Goal: Task Accomplishment & Management: Use online tool/utility

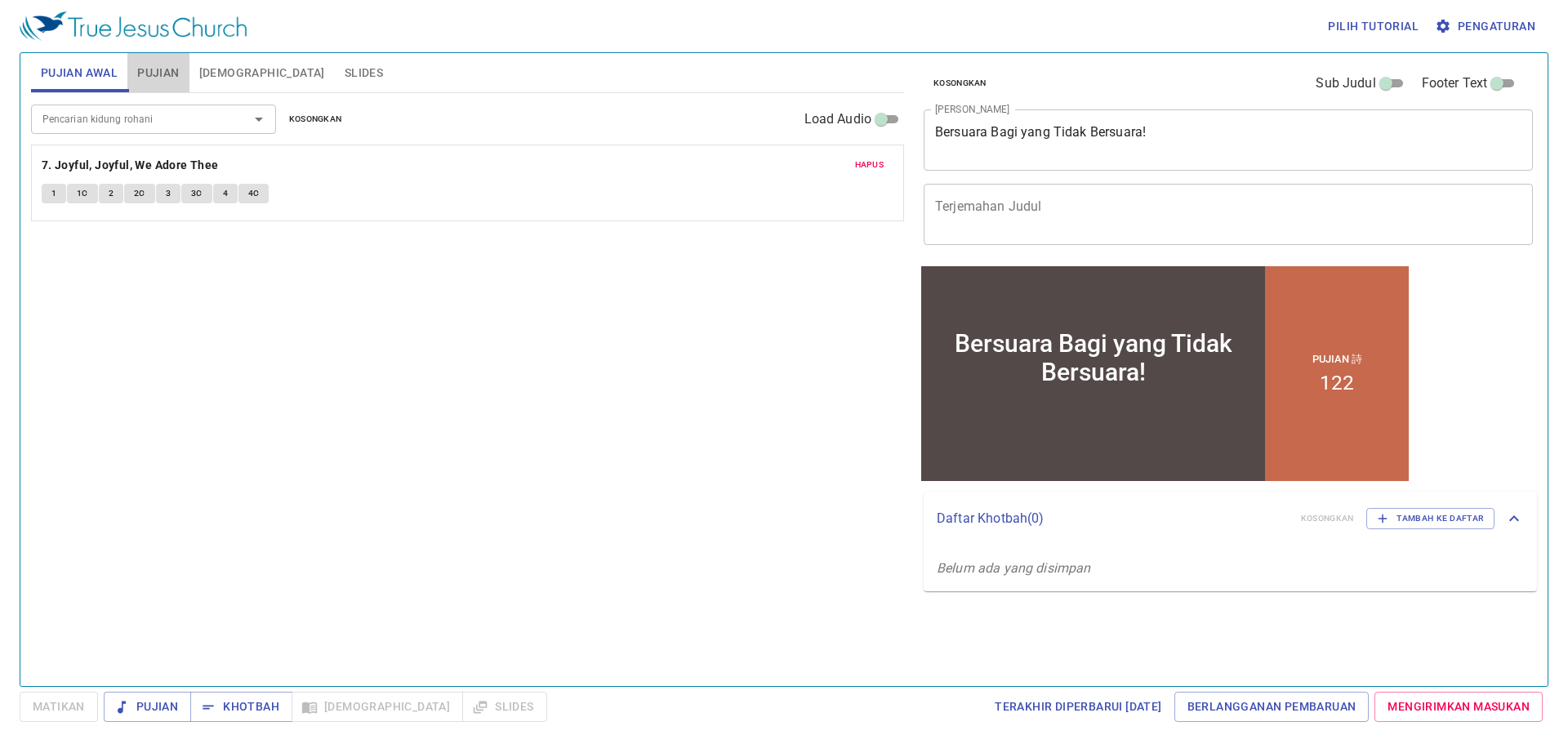
drag, startPoint x: 0, startPoint y: 0, endPoint x: 153, endPoint y: 71, distance: 168.7
click at [153, 71] on span "Pujian" at bounding box center [157, 73] width 41 height 20
click at [869, 165] on span "Hapus" at bounding box center [869, 164] width 29 height 15
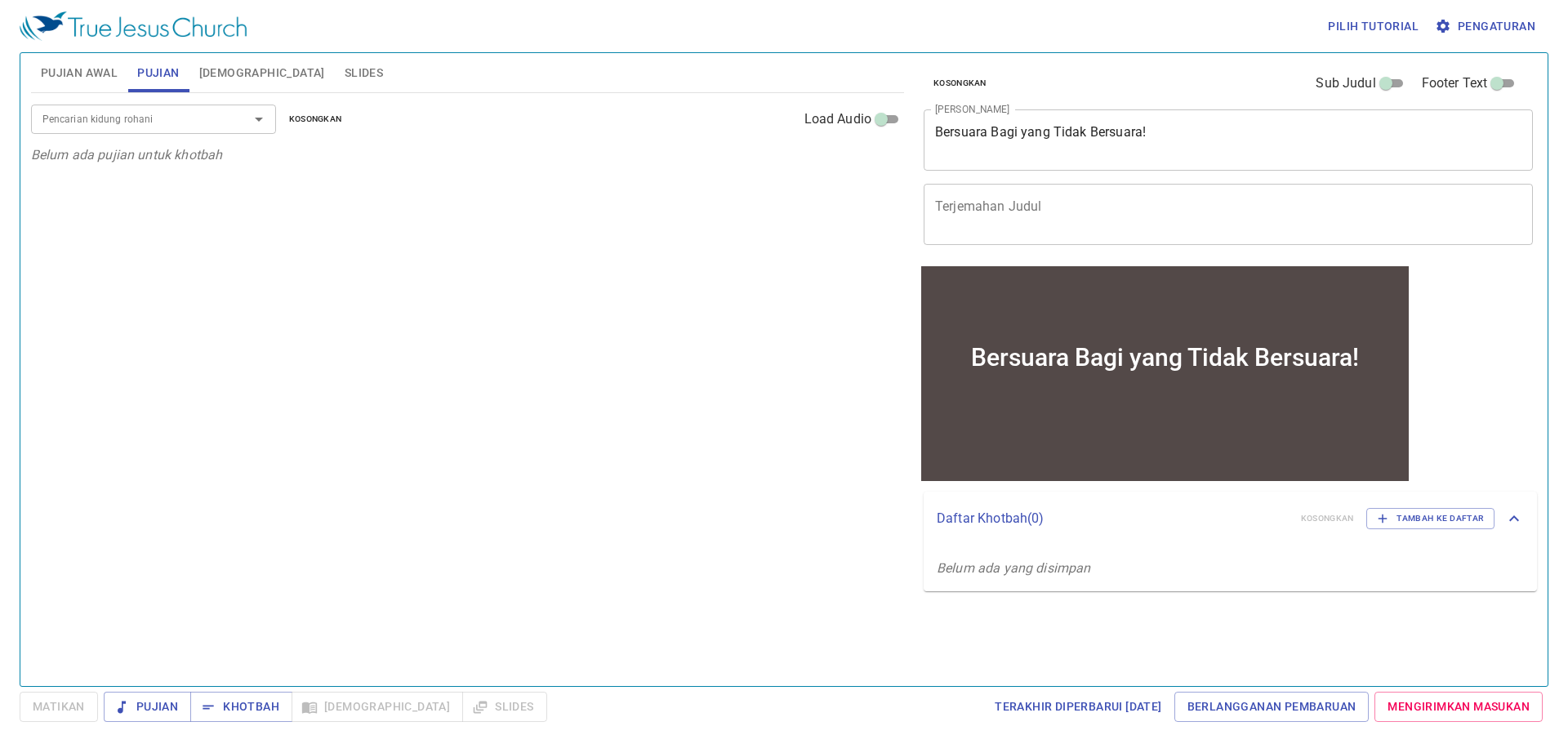
click at [124, 107] on div "Pencarian kidung rohani" at bounding box center [153, 119] width 245 height 29
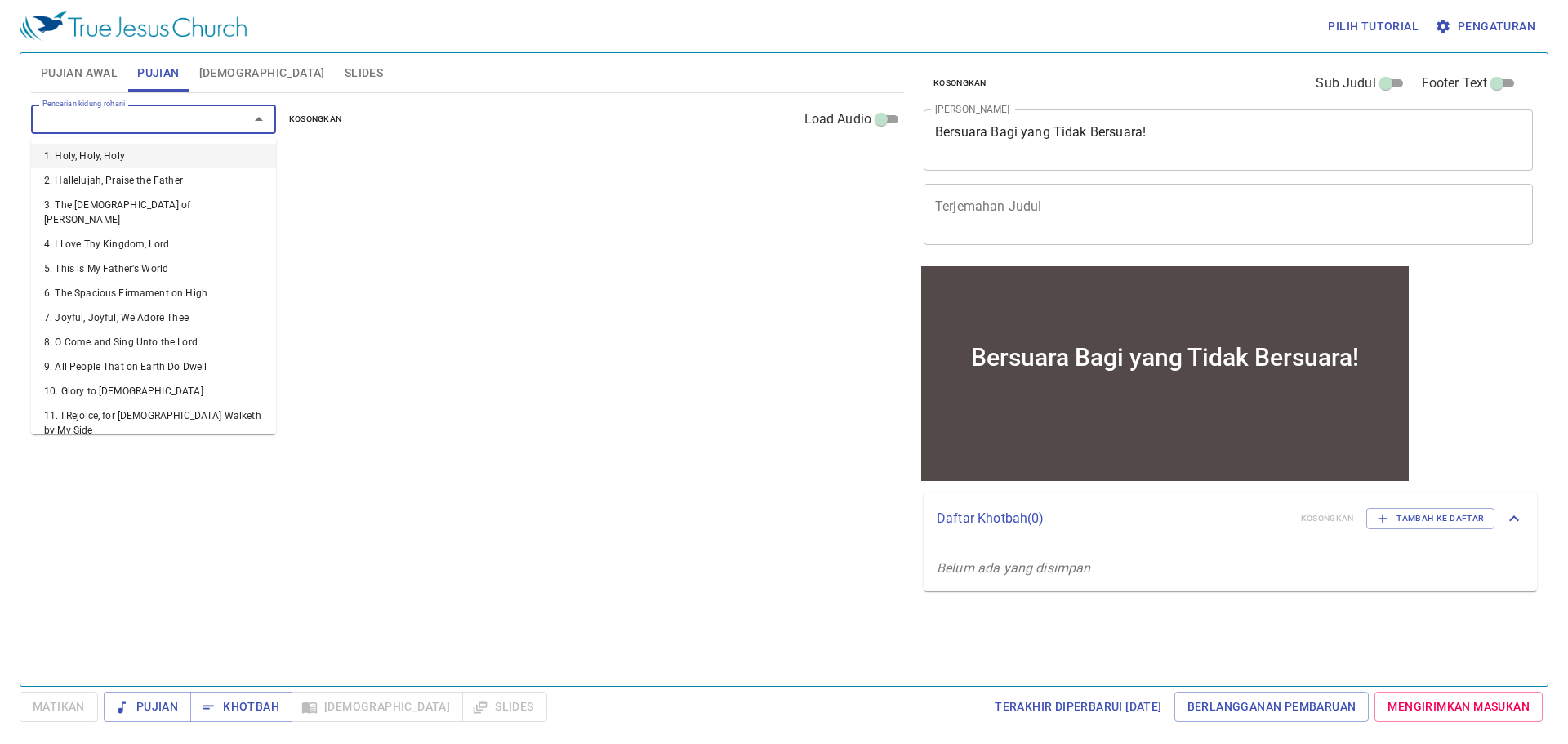
click at [123, 114] on input "Pencarian kidung rohani" at bounding box center [129, 119] width 187 height 18
click at [71, 306] on li "7. Joyful, Joyful, We Adore Thee" at bounding box center [153, 318] width 245 height 25
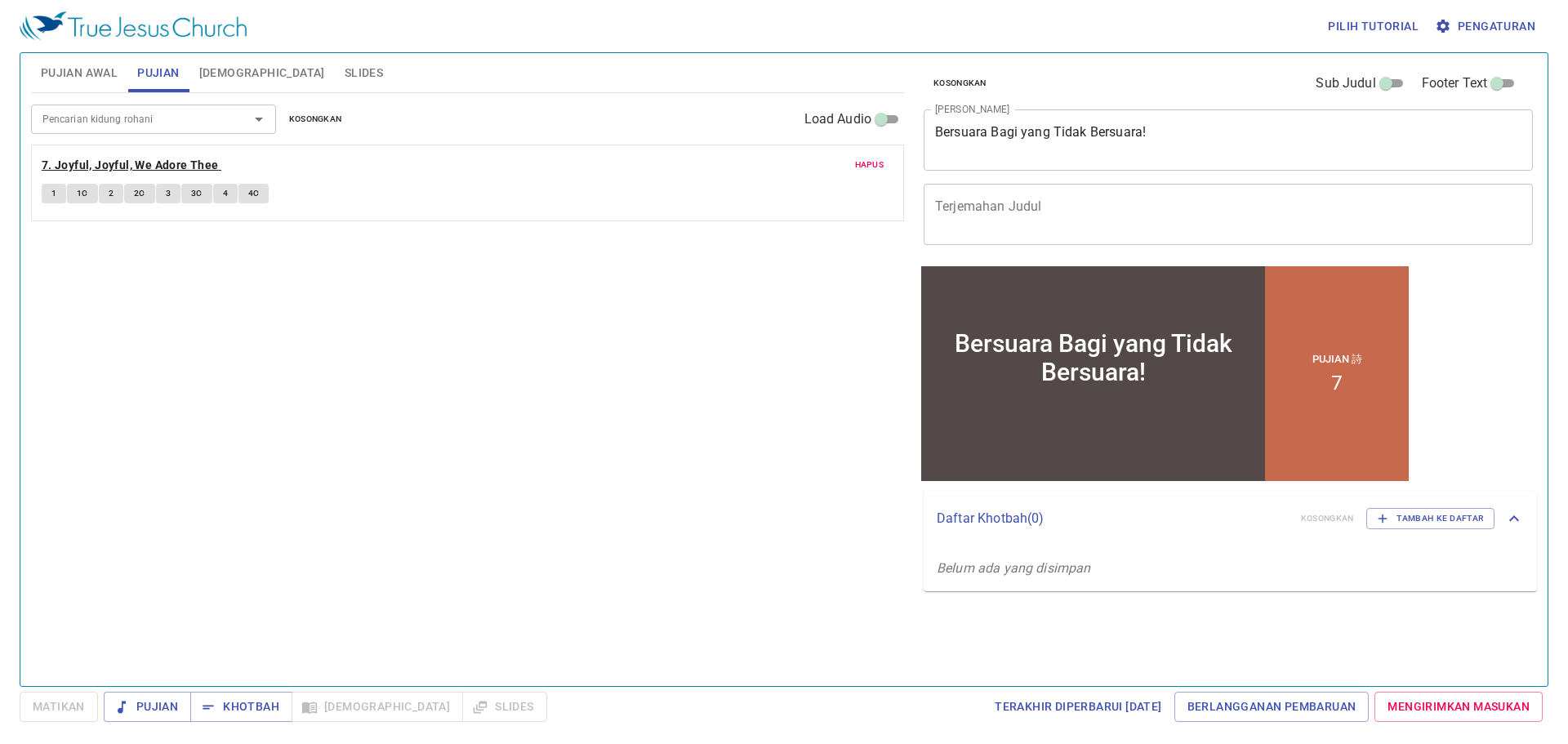
click at [156, 166] on b "7. Joyful, Joyful, We Adore Thee" at bounding box center [130, 165] width 178 height 20
click at [87, 63] on span "Pujian Awal" at bounding box center [78, 73] width 76 height 20
click at [120, 165] on b "7. Joyful, Joyful, We Adore Thee" at bounding box center [130, 165] width 178 height 20
click at [87, 82] on span "Pujian Awal" at bounding box center [78, 73] width 76 height 20
click at [112, 168] on b "7. Joyful, Joyful, We Adore Thee" at bounding box center [130, 165] width 178 height 20
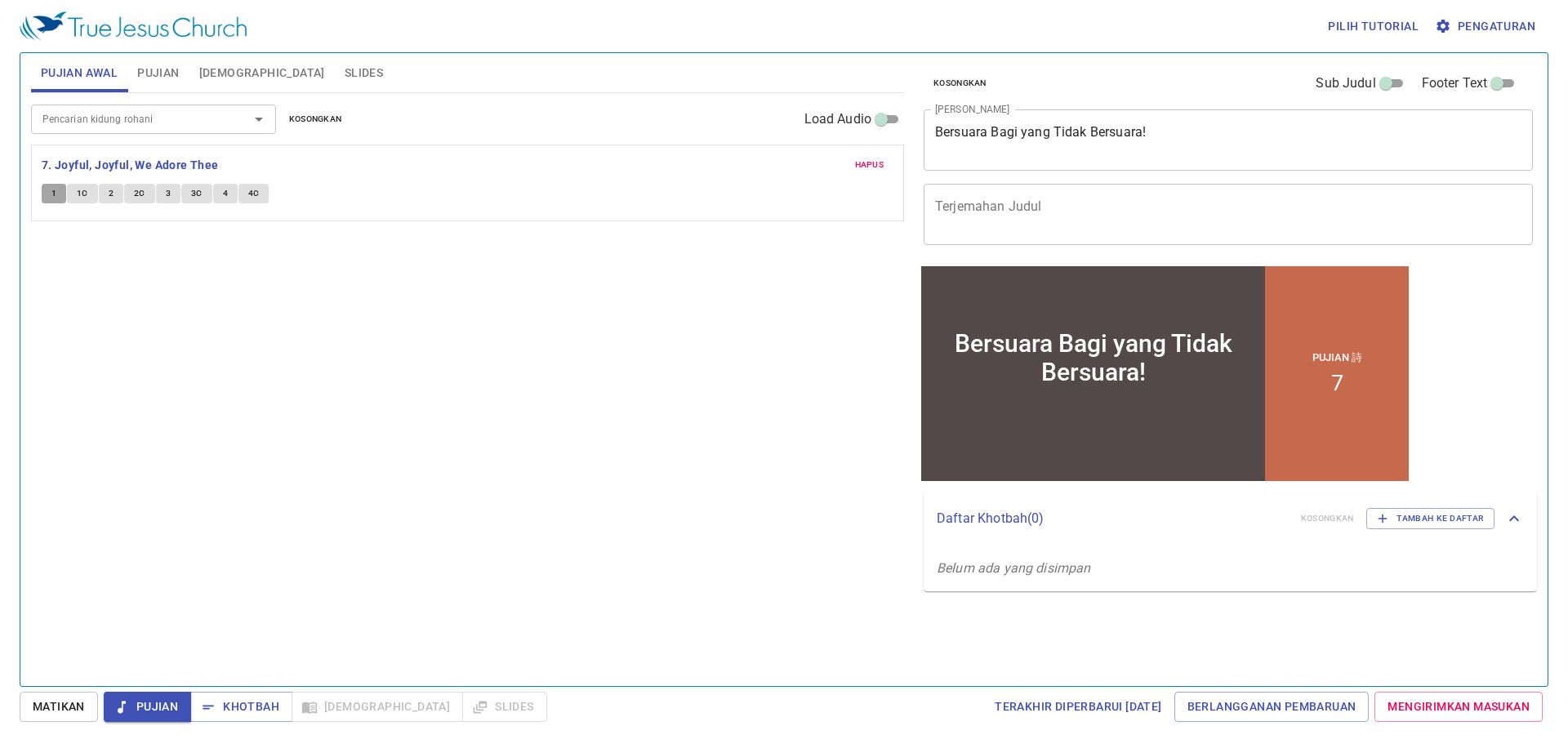
click at [58, 191] on button "1" at bounding box center [54, 193] width 25 height 19
click at [1511, 28] on span "Pengaturan" at bounding box center [1486, 26] width 98 height 20
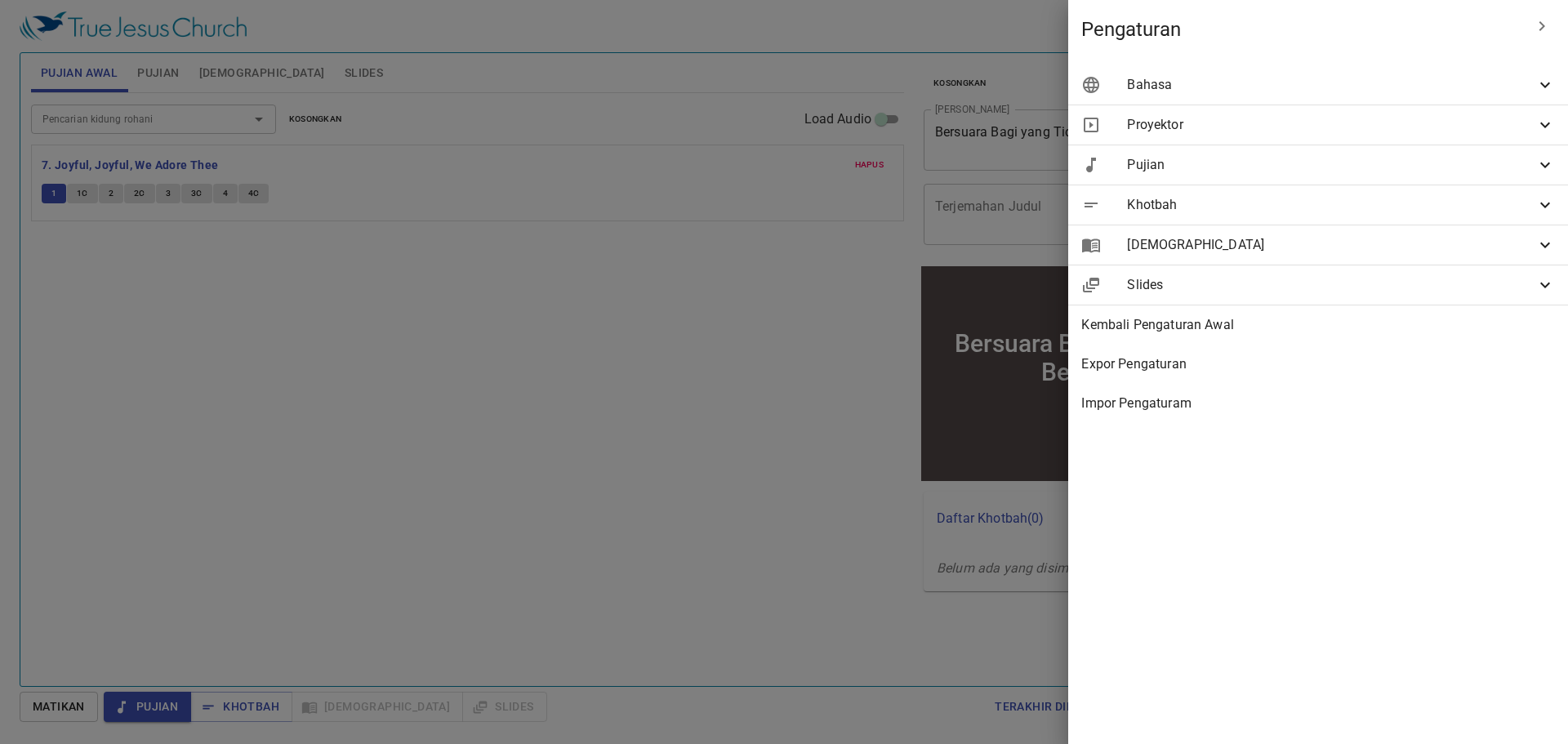
click at [1202, 100] on div "Bahasa" at bounding box center [1318, 84] width 500 height 40
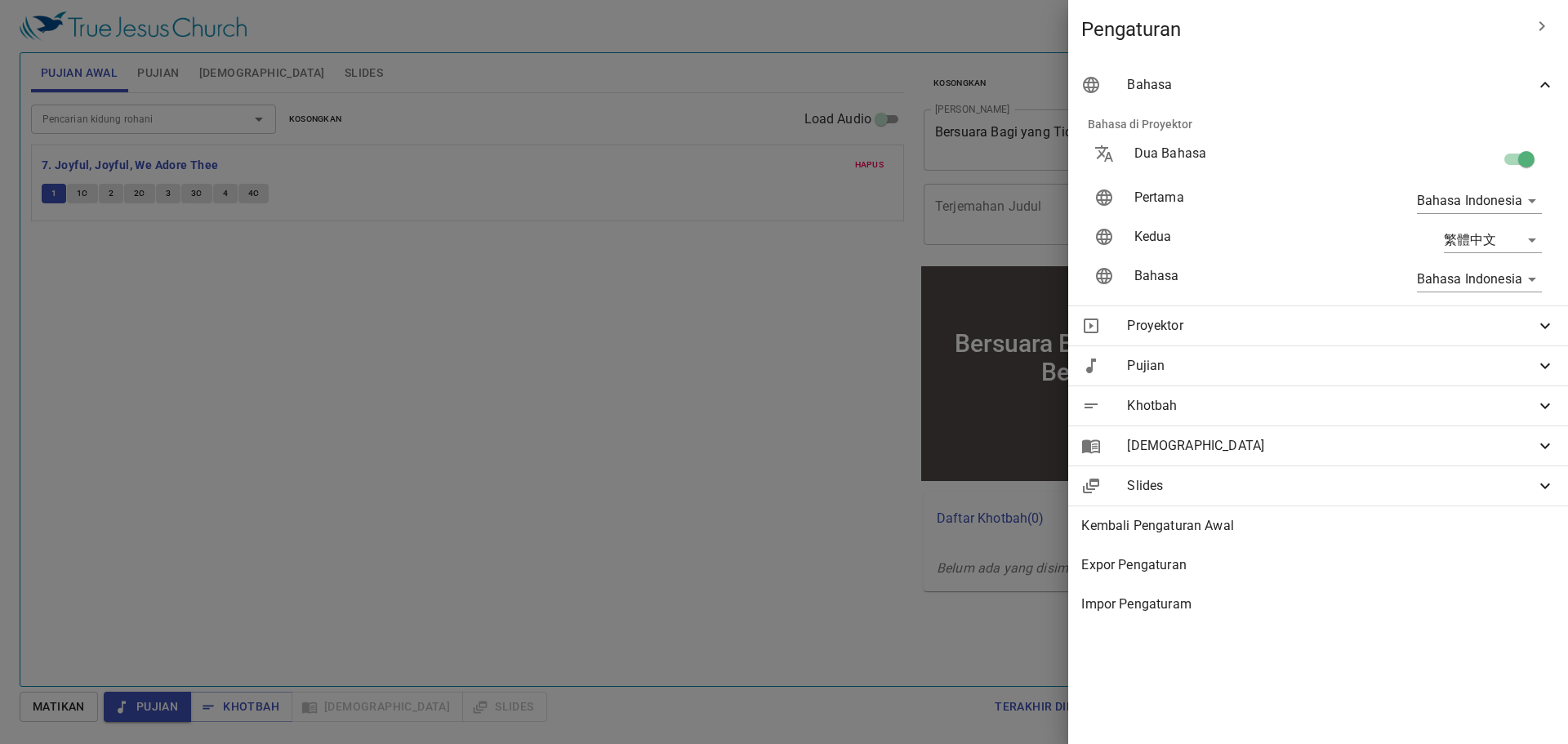
click at [1506, 156] on input "checkbox" at bounding box center [1527, 162] width 93 height 31
checkbox input "false"
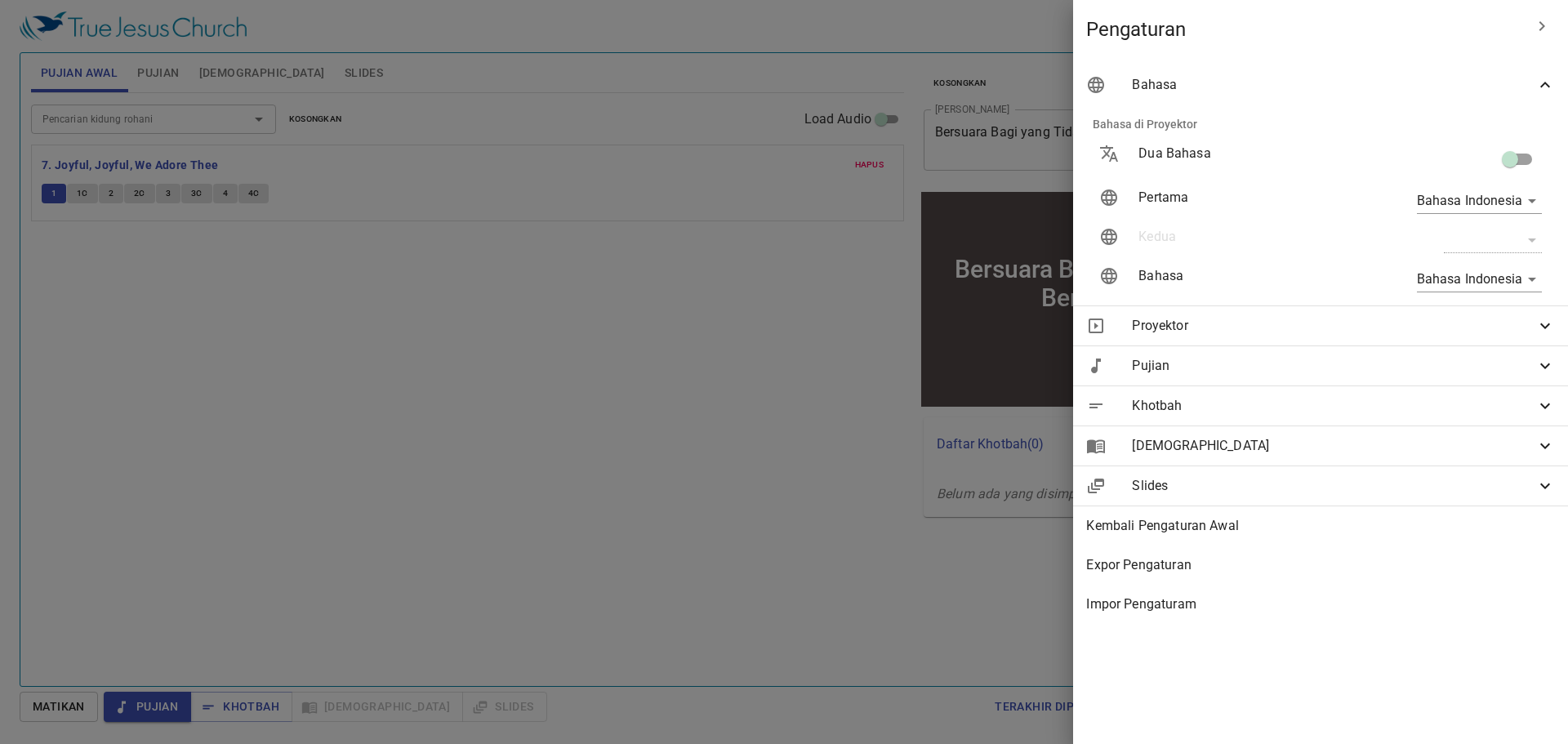
click at [734, 213] on div at bounding box center [784, 372] width 1568 height 744
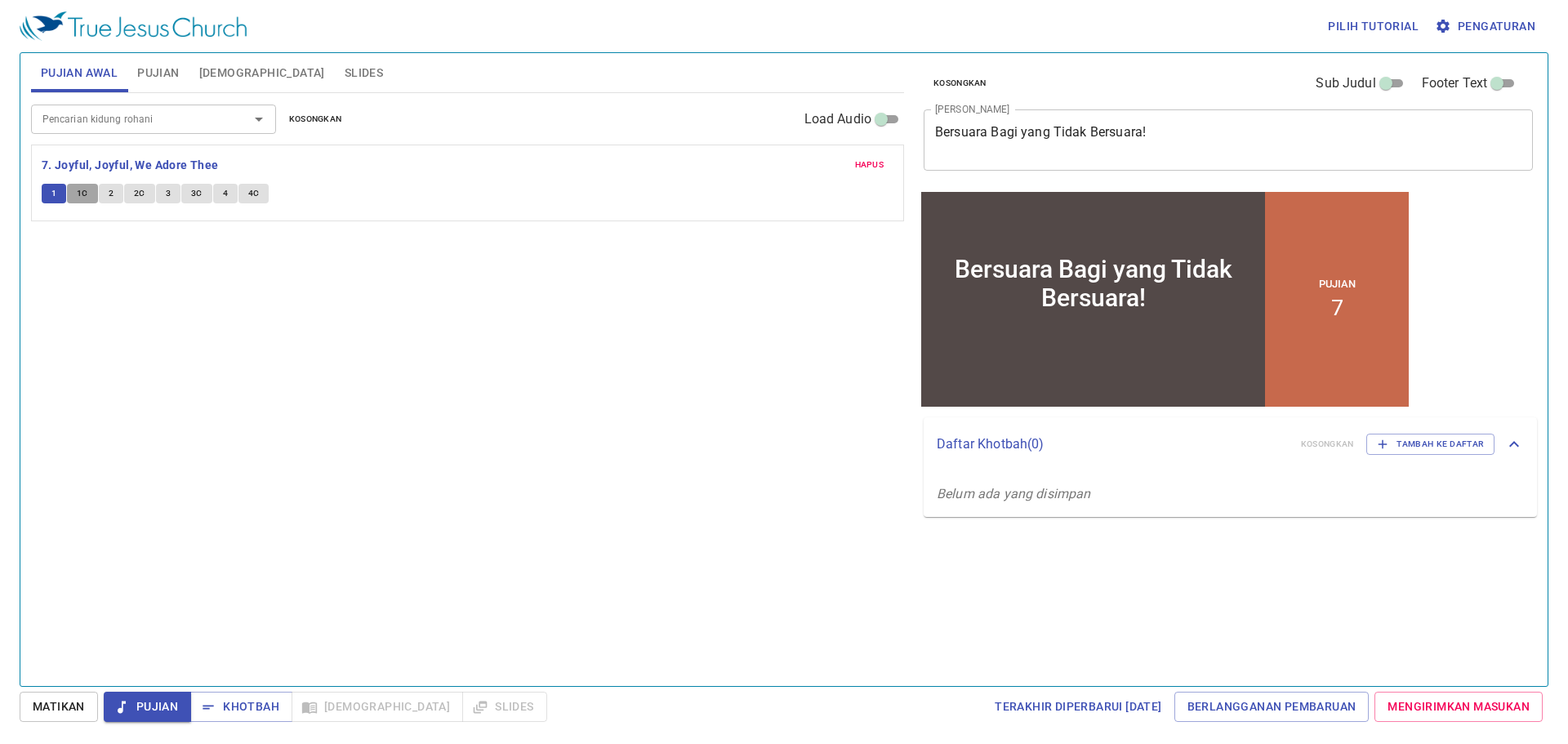
click at [85, 194] on span "1C" at bounding box center [82, 193] width 11 height 15
click at [1114, 279] on div "Bersuara Bagi yang Tidak Bersuara!" at bounding box center [1093, 282] width 336 height 57
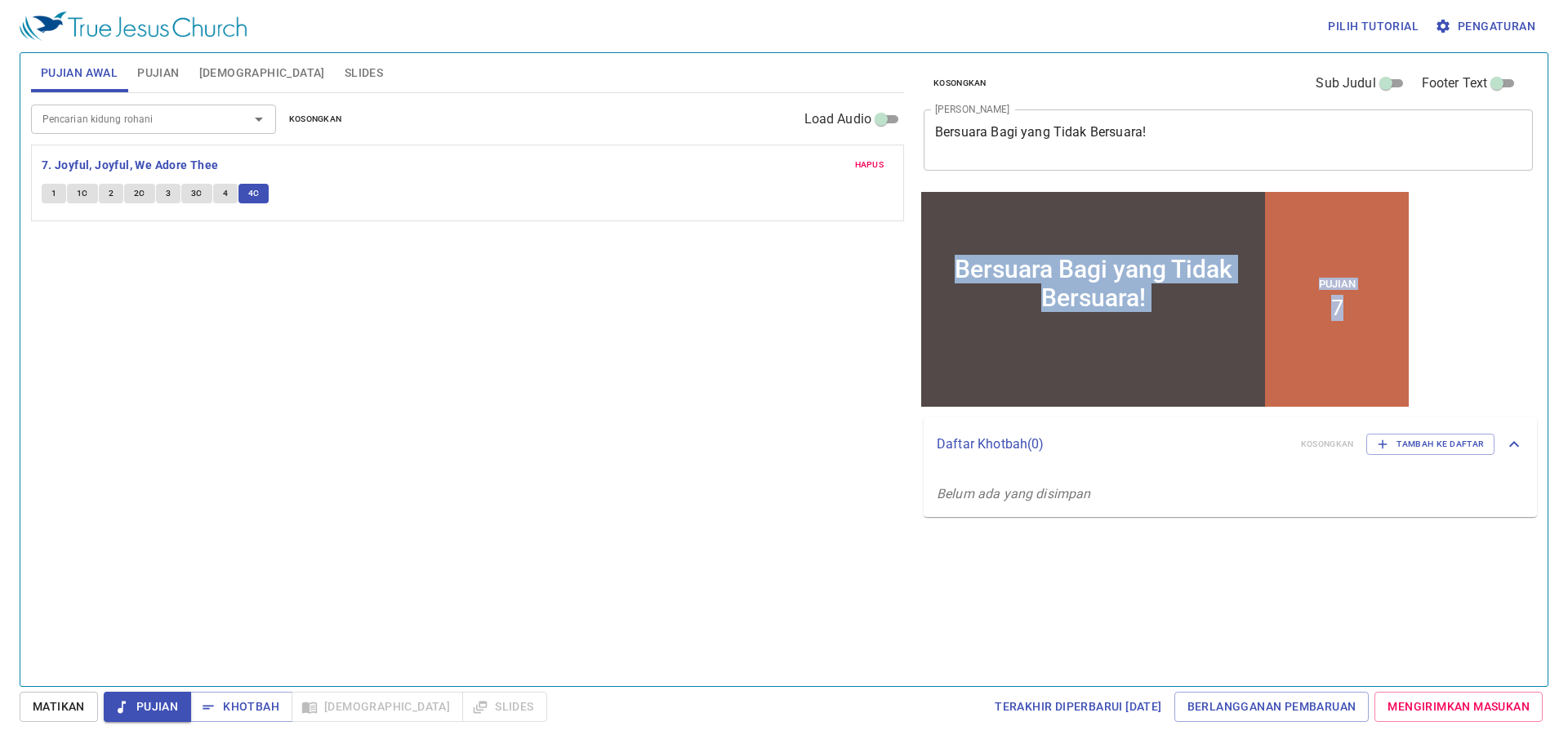
click at [1111, 300] on div "Bersuara Bagi yang Tidak Bersuara!" at bounding box center [1093, 282] width 336 height 57
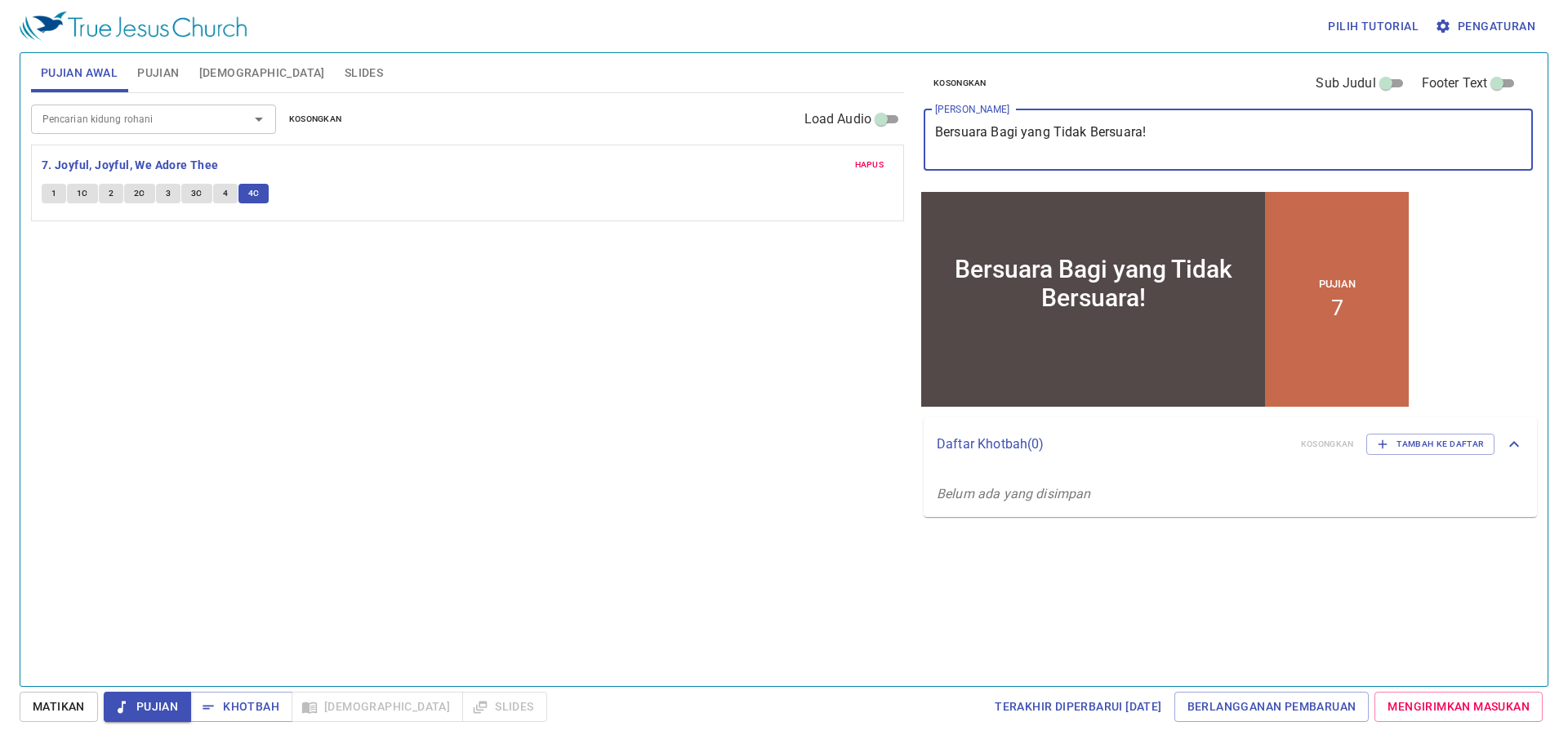
click at [1071, 134] on textarea "Bersuara Bagi yang Tidak Bersuara!" at bounding box center [1228, 139] width 586 height 31
type textarea "Perempuan Sunem yang Bermurah Hati dan Tulus"
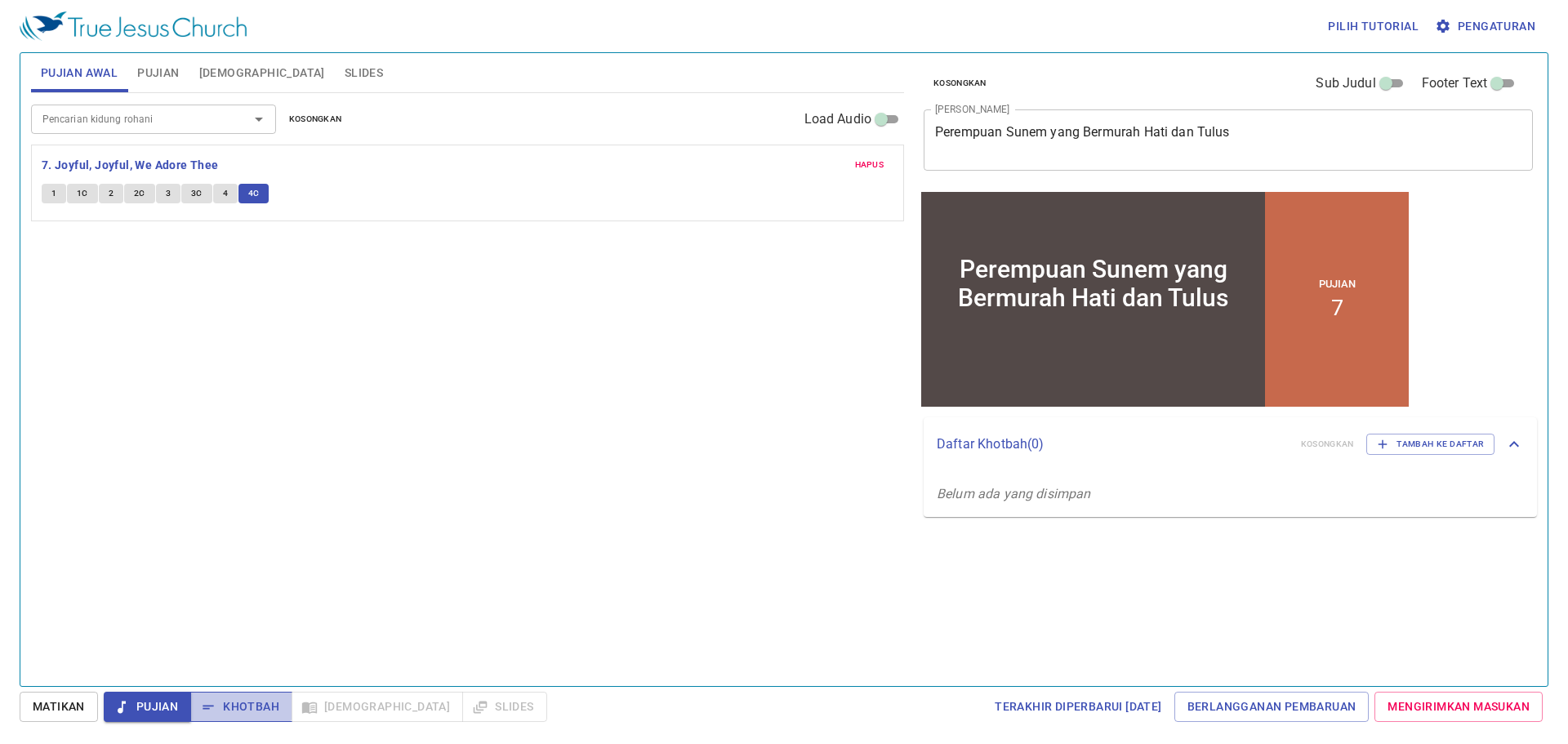
click at [236, 699] on span "Khotbah" at bounding box center [241, 706] width 76 height 20
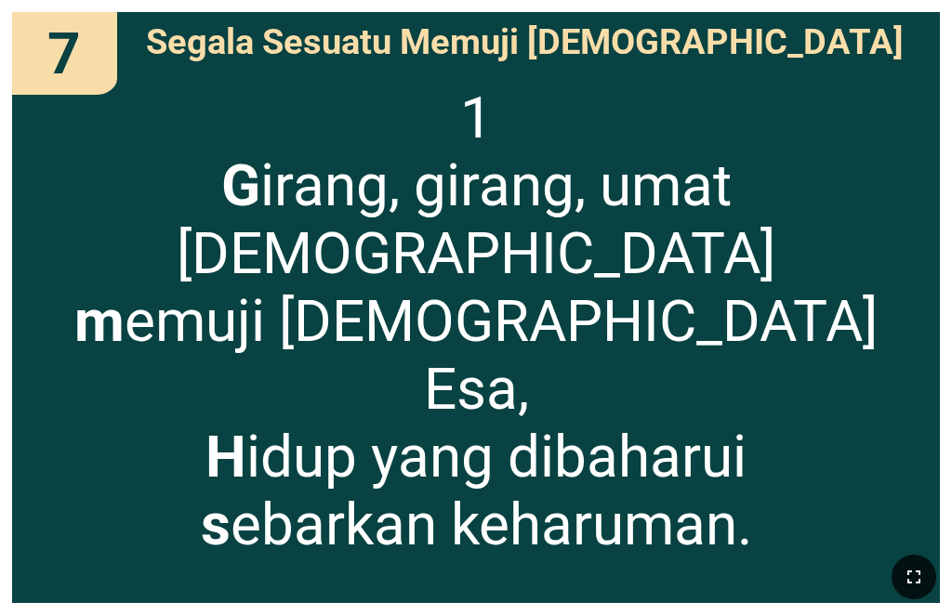
click at [743, 584] on icon "button" at bounding box center [913, 577] width 13 height 13
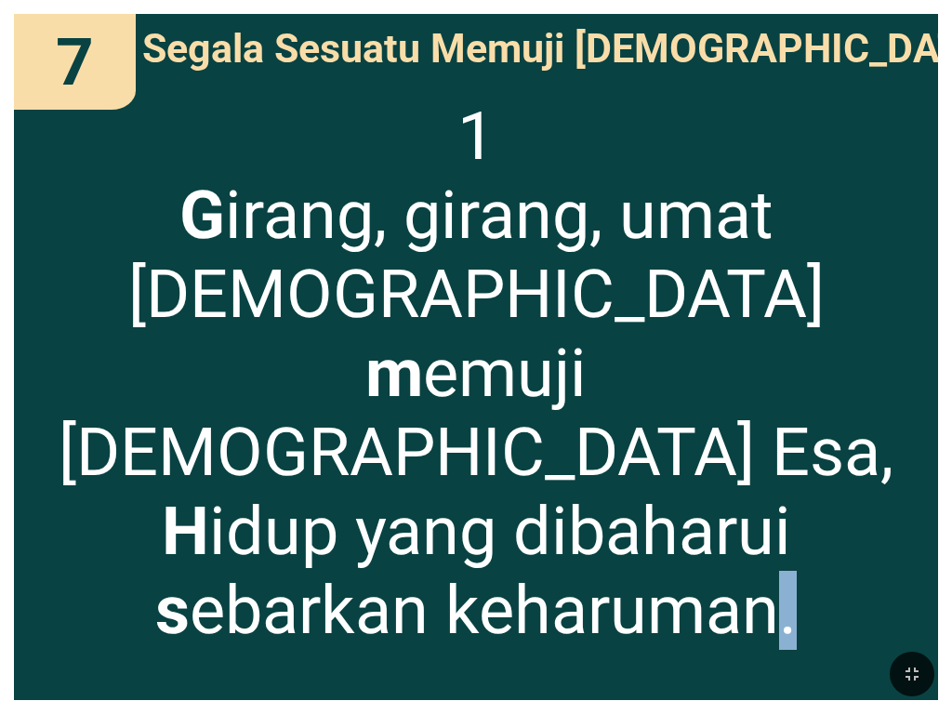
click at [743, 593] on div at bounding box center [476, 674] width 952 height 80
click at [743, 589] on div "1 G irang, girang, umat Tuhan m emuji Allah Esa, H idup yang dibaharui s ebarka…" at bounding box center [476, 391] width 924 height 617
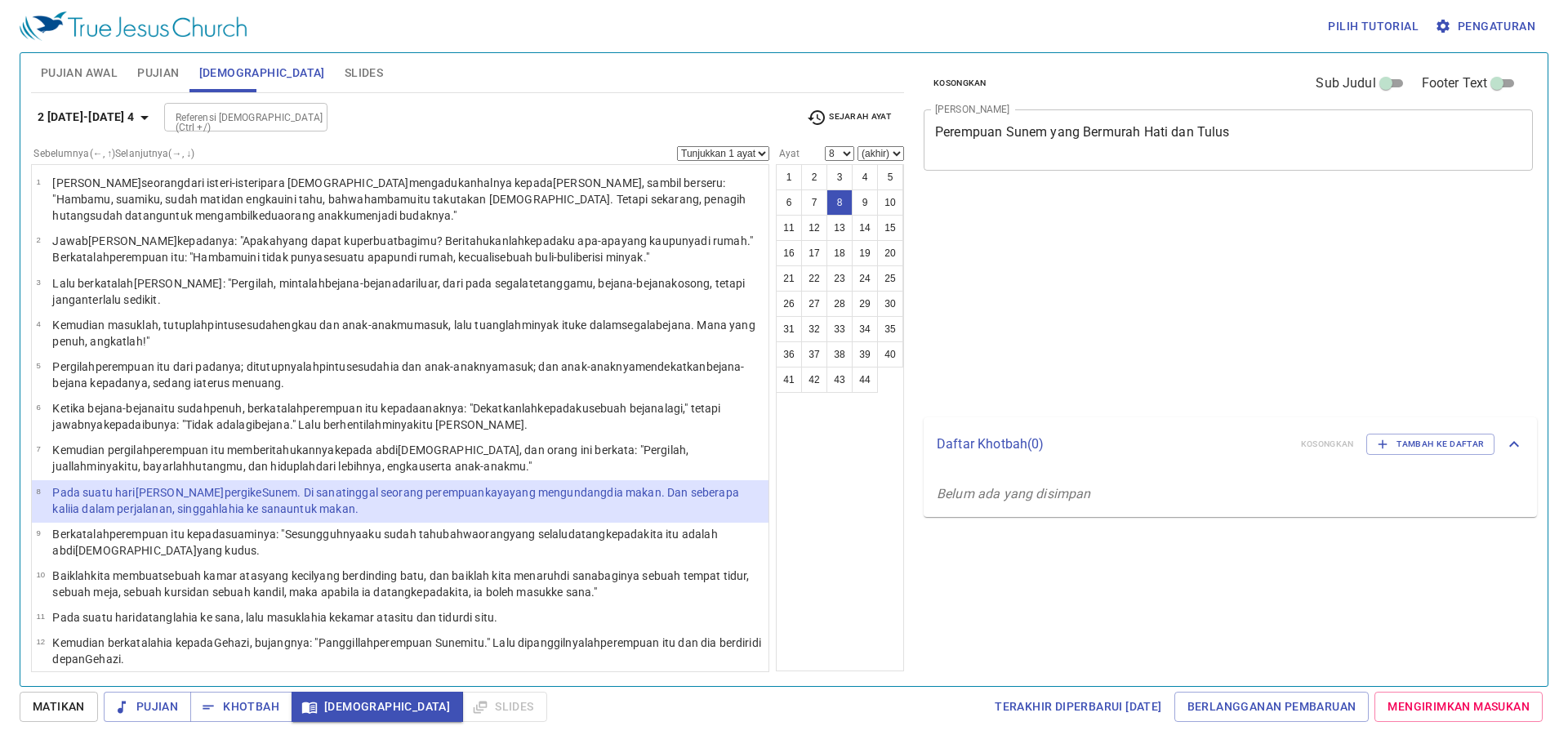
select select "8"
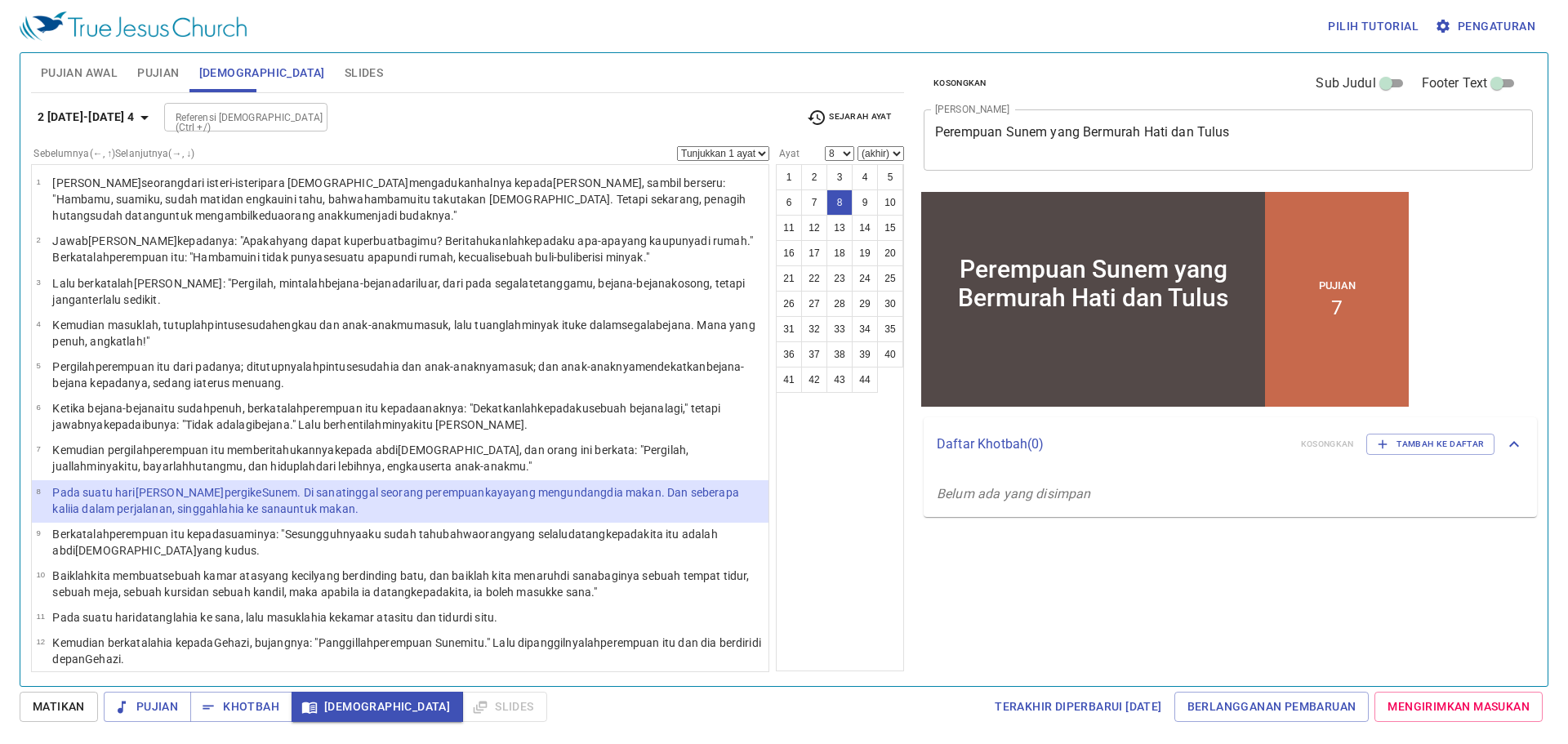
scroll to position [297, 0]
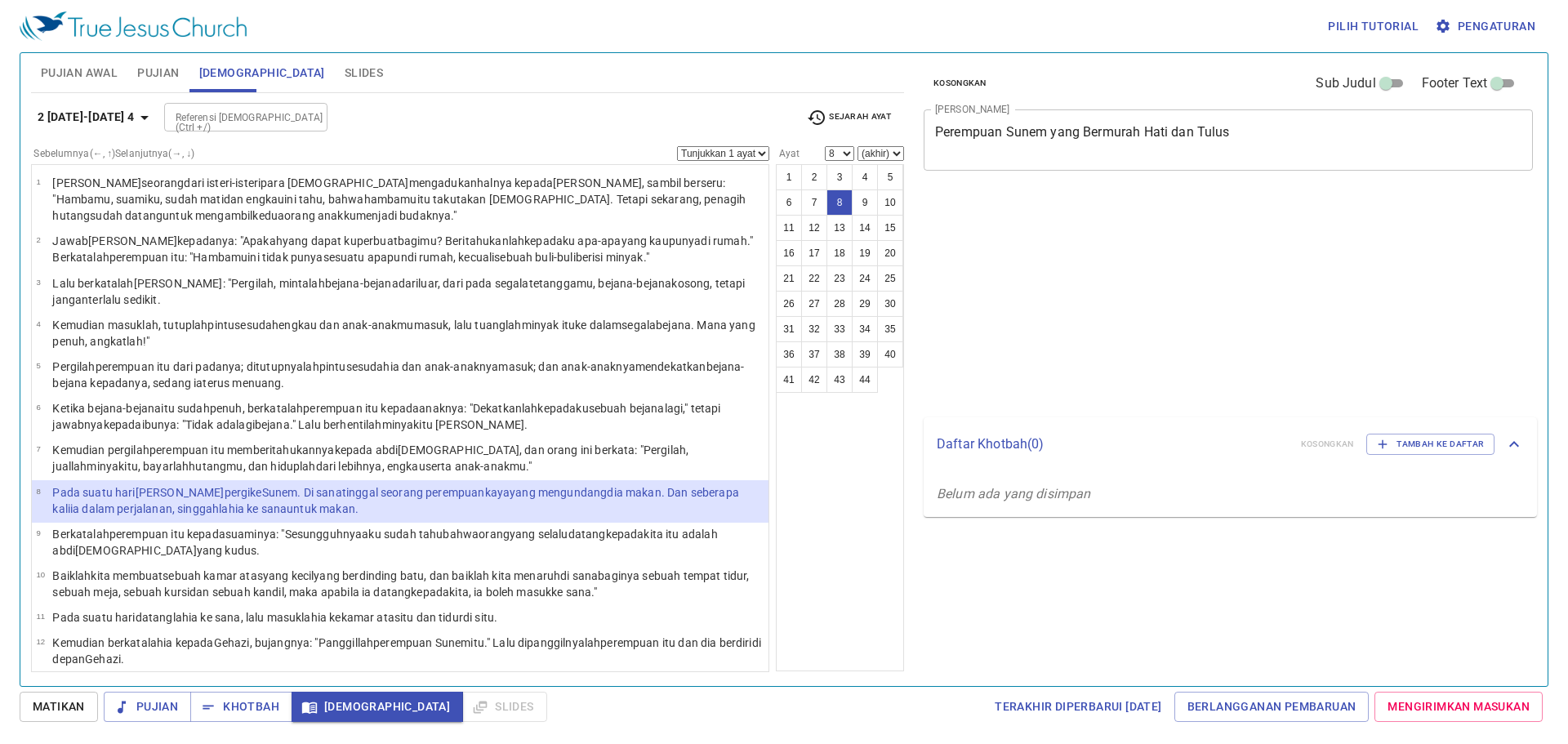
select select "8"
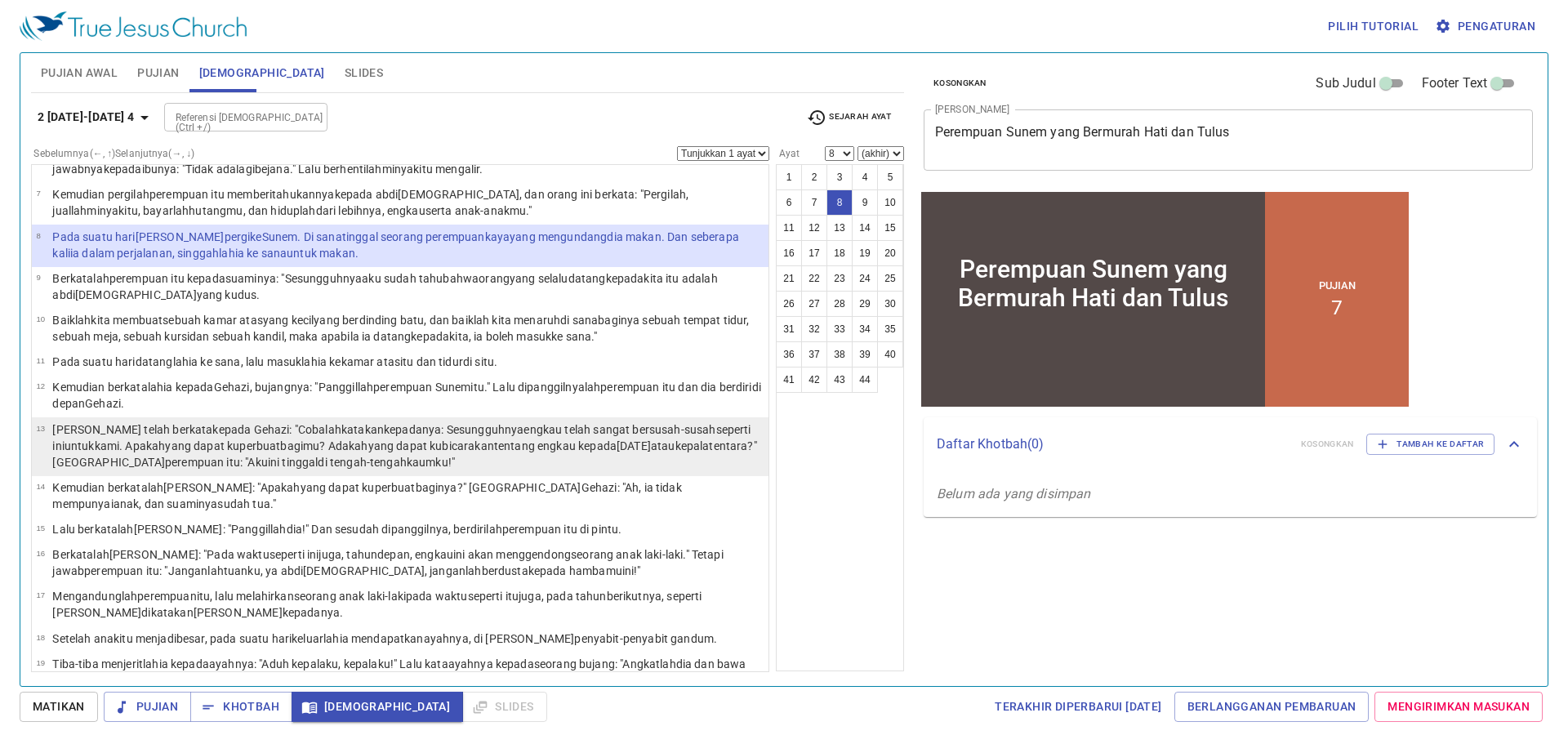
scroll to position [222, 0]
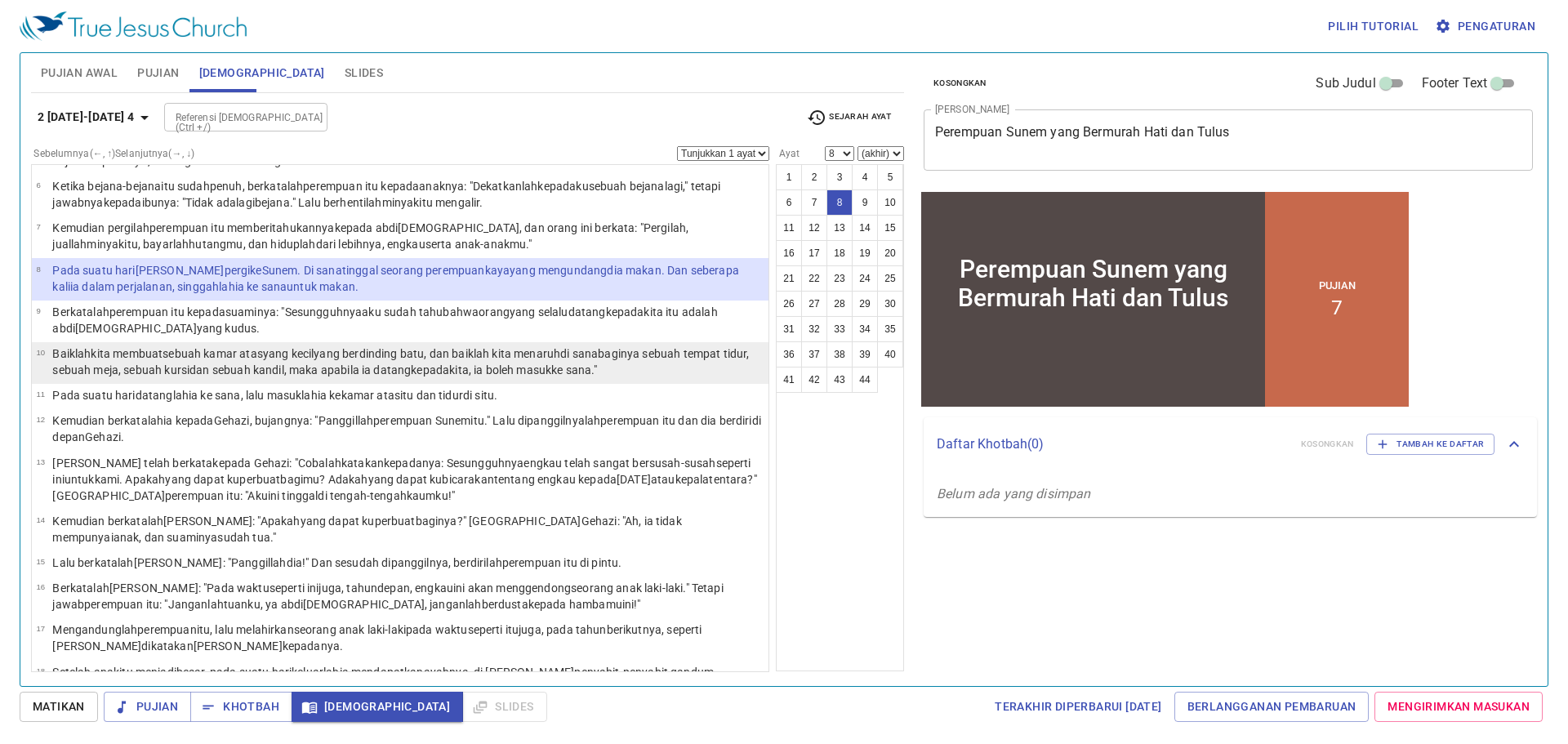
click at [338, 373] on wh4501 ", maka apabila ia datang kepada kita, ia boleh masuk ke sana ."" at bounding box center [440, 370] width 314 height 13
select select "10"
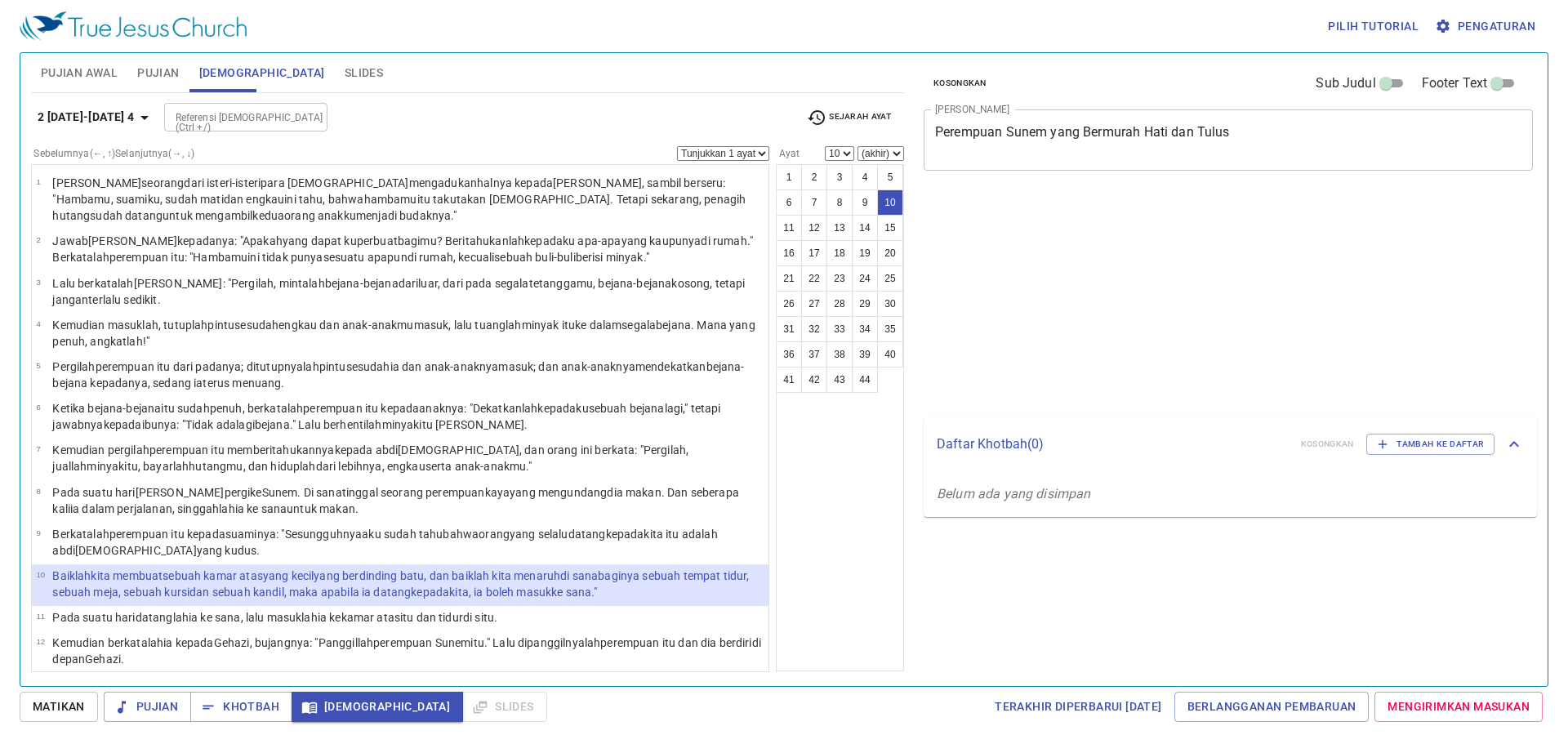
select select "10"
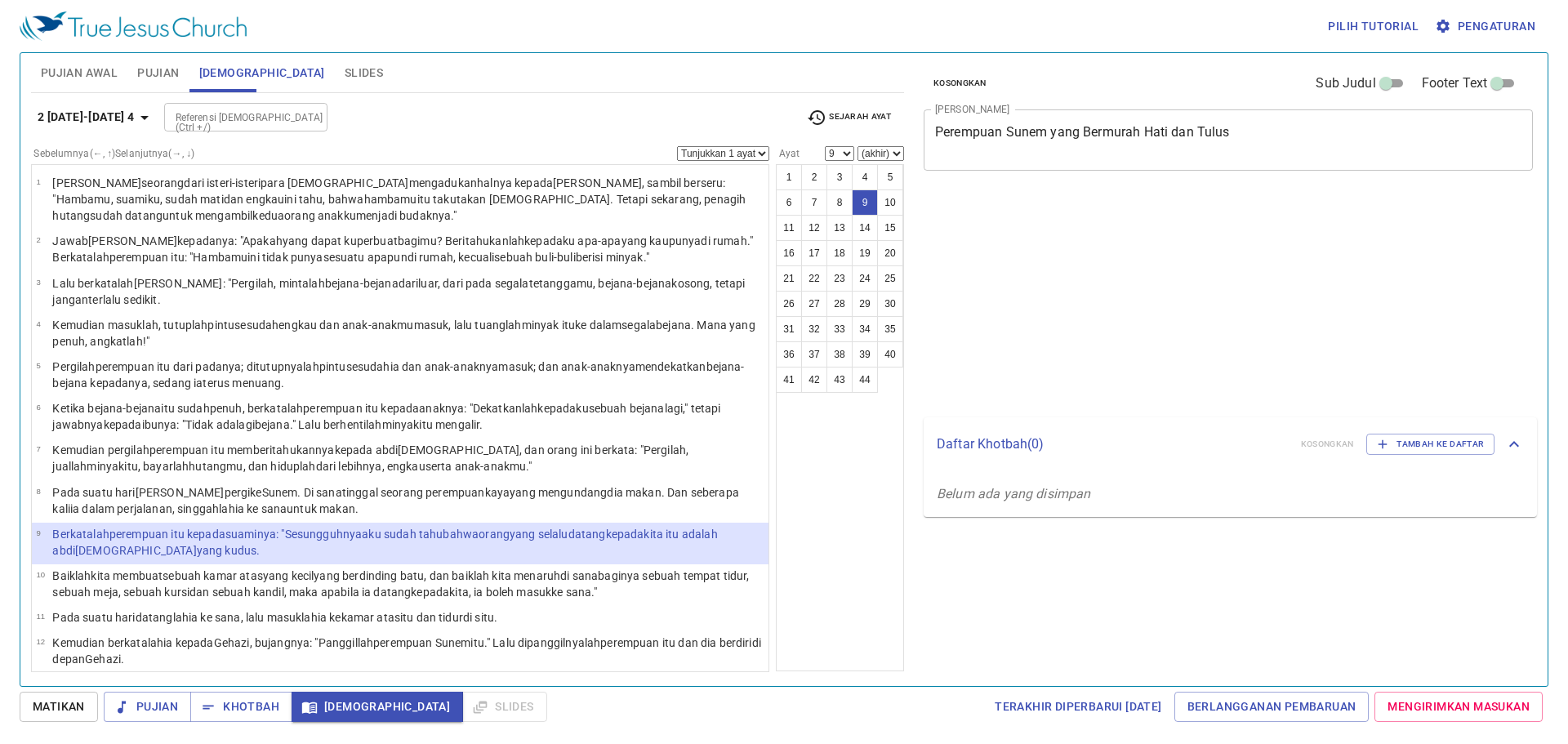
select select "9"
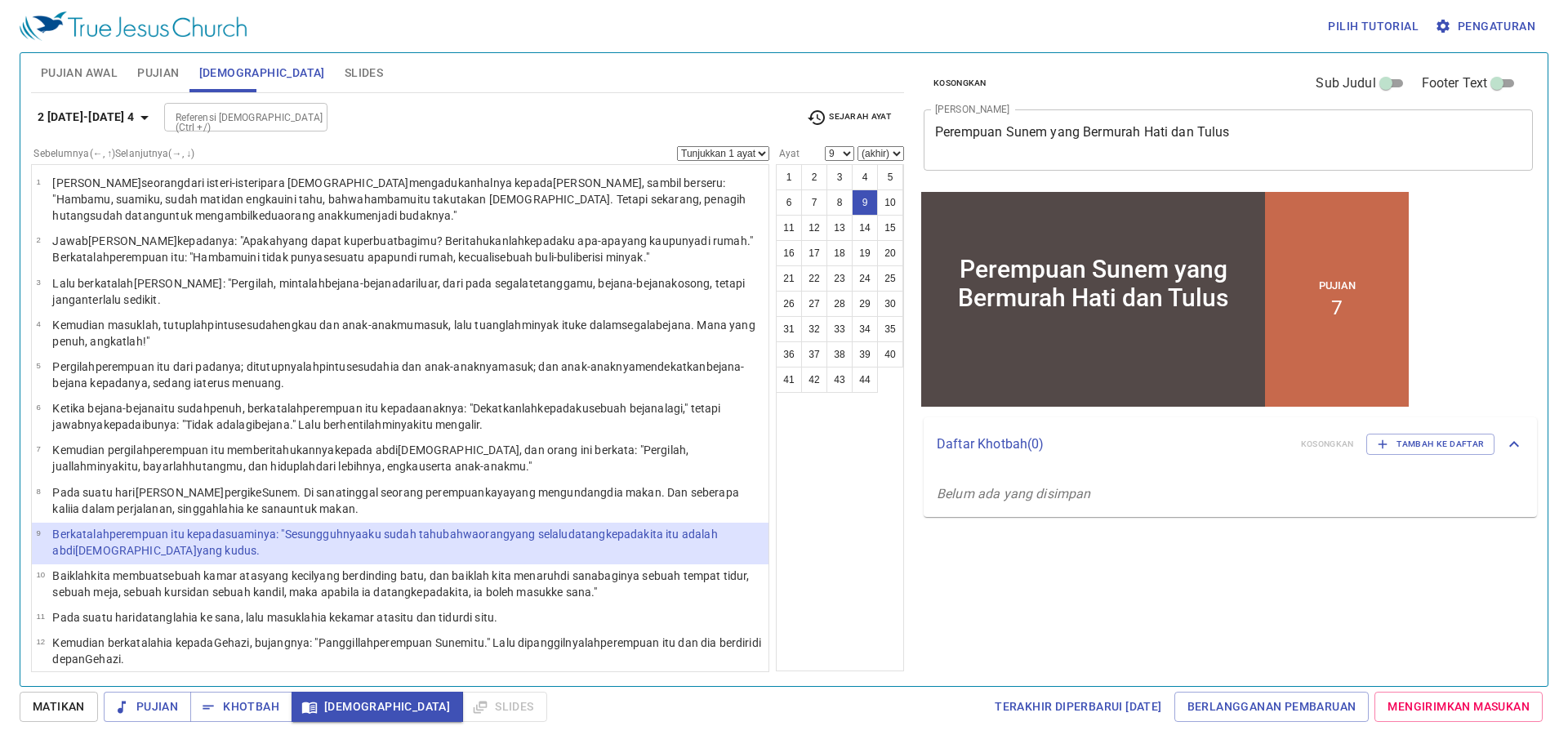
scroll to position [222, 0]
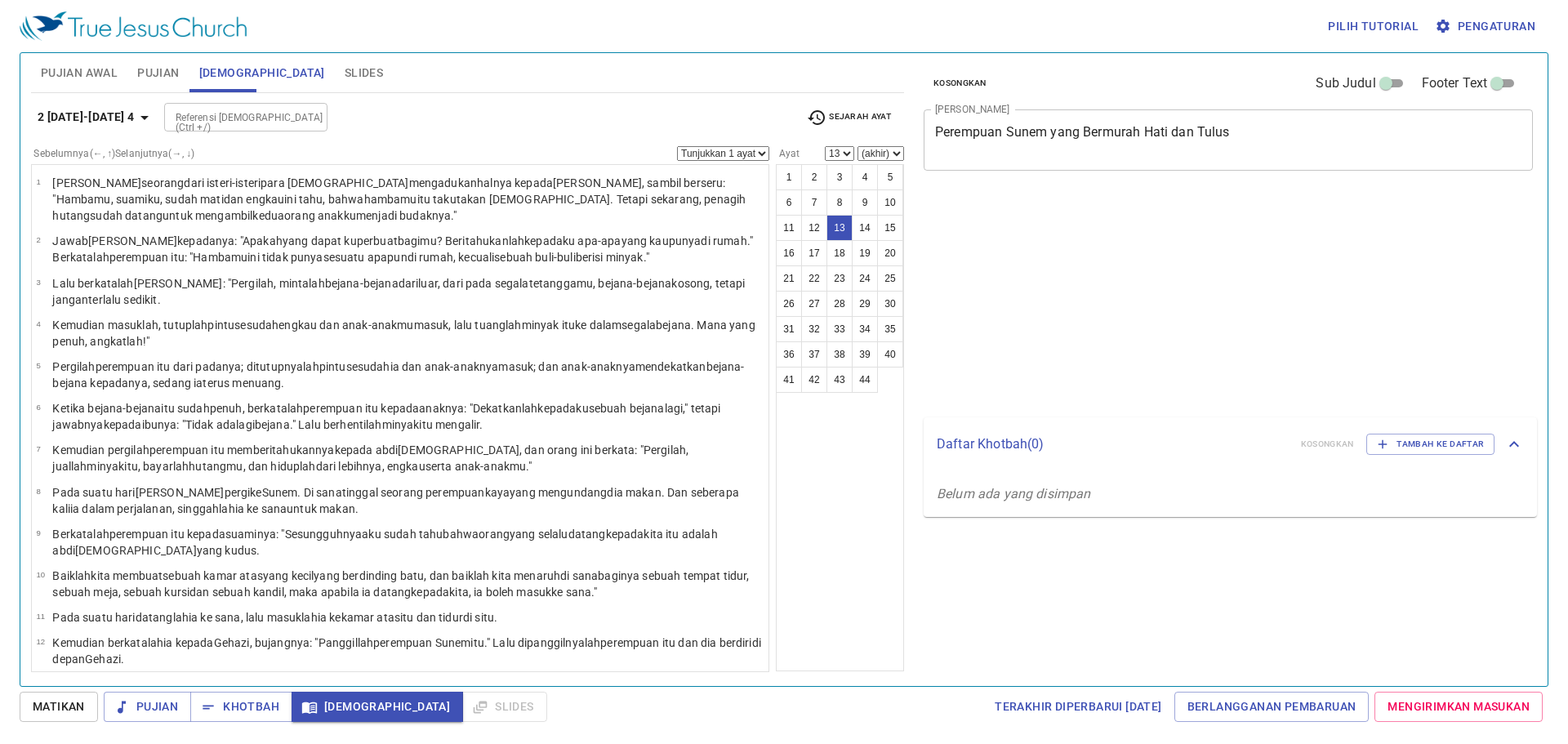
select select "13"
